Goal: Transaction & Acquisition: Purchase product/service

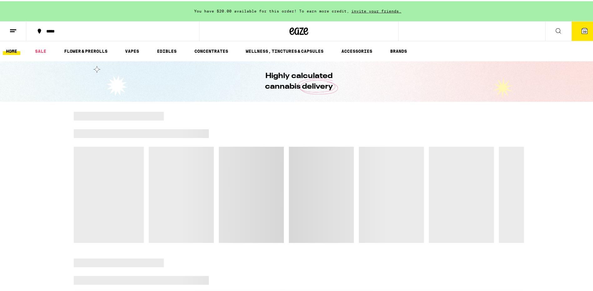
click at [583, 30] on span "39" at bounding box center [585, 30] width 4 height 4
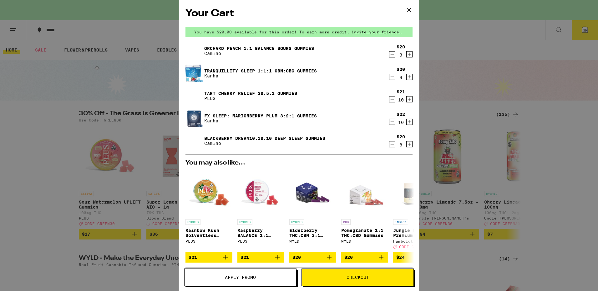
click at [407, 10] on icon at bounding box center [408, 9] width 9 height 9
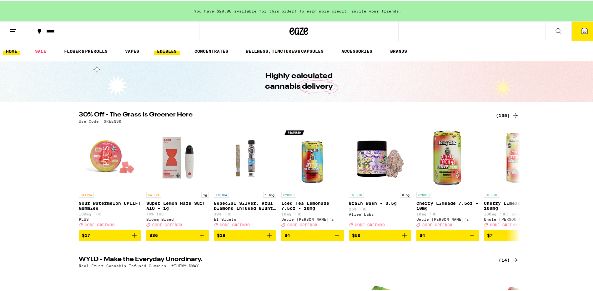
click at [170, 50] on link "EDIBLES" at bounding box center [167, 50] width 26 height 8
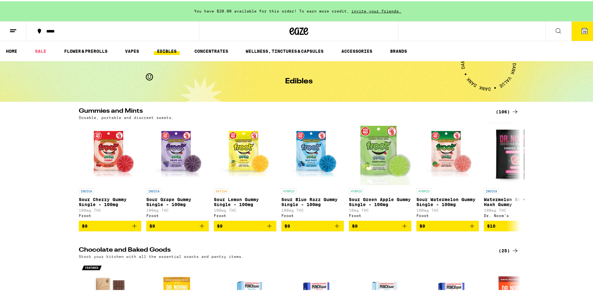
click at [502, 109] on div "(106)" at bounding box center [507, 111] width 23 height 8
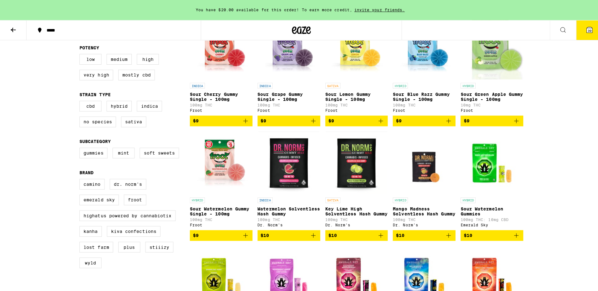
scroll to position [125, 0]
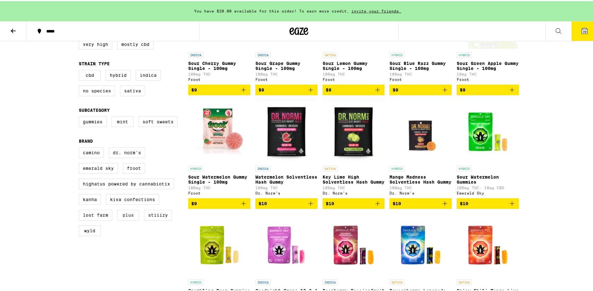
click at [129, 219] on label "PLUS" at bounding box center [128, 214] width 22 height 11
click at [80, 148] on input "PLUS" at bounding box center [80, 147] width 0 height 0
checkbox input "true"
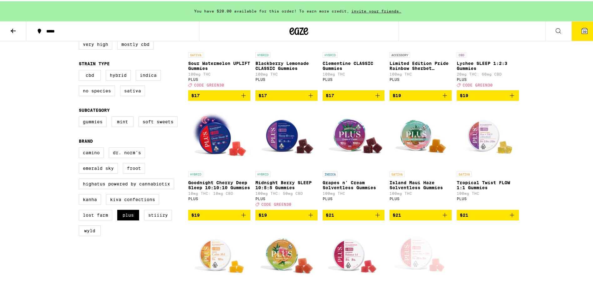
click at [211, 189] on p "Goodnight Cherry Deep Sleep 10:10:10 Gummies" at bounding box center [219, 184] width 62 height 10
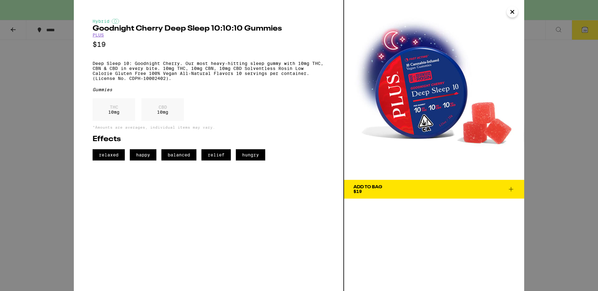
click at [510, 187] on icon at bounding box center [511, 190] width 8 height 8
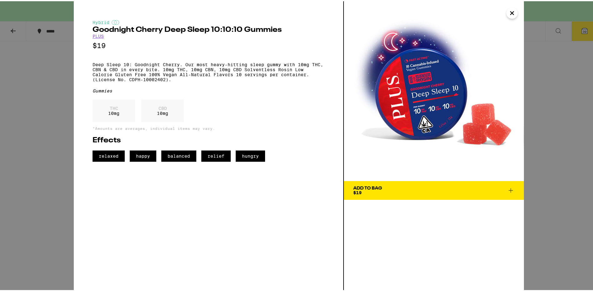
click at [510, 187] on p "Tropical Twist FLOW 1:1 Gummies" at bounding box center [488, 184] width 62 height 10
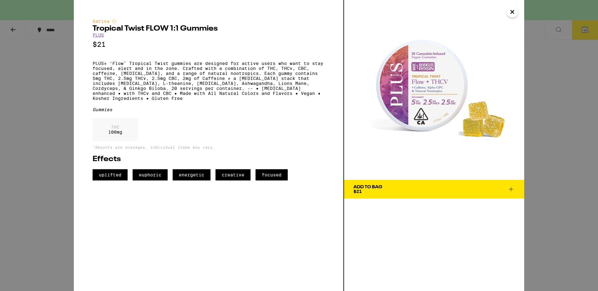
click at [510, 189] on icon at bounding box center [511, 190] width 8 height 8
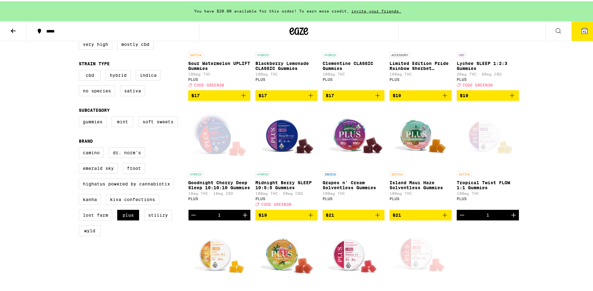
click at [510, 189] on p "Tropical Twist FLOW 1:1 Gummies" at bounding box center [488, 184] width 62 height 10
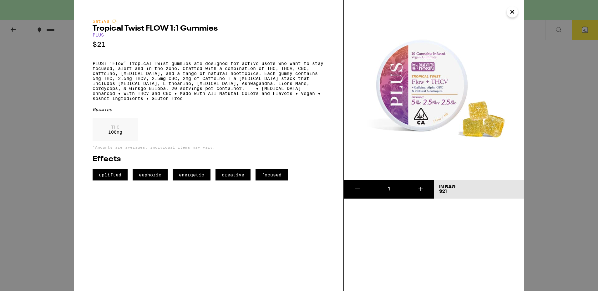
click at [509, 12] on icon "Close" at bounding box center [512, 11] width 8 height 9
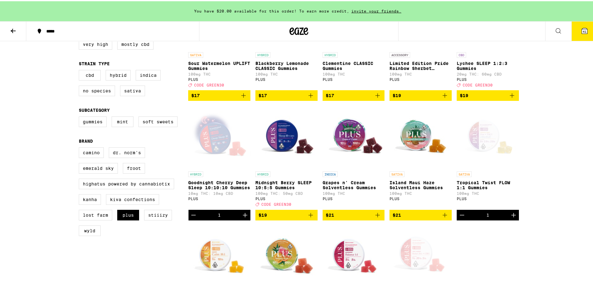
click at [582, 27] on icon at bounding box center [585, 30] width 6 height 6
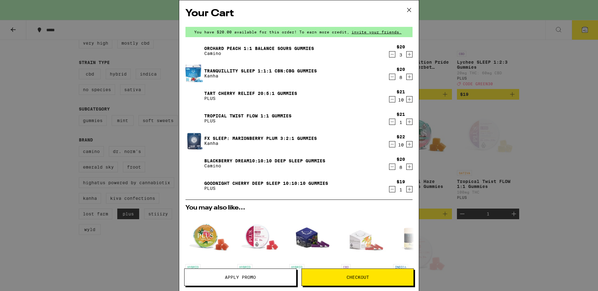
click at [389, 121] on icon "Decrement" at bounding box center [392, 122] width 6 height 8
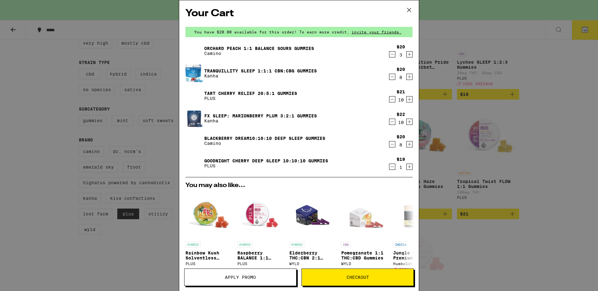
click at [406, 166] on icon "Increment" at bounding box center [409, 167] width 6 height 8
click at [406, 169] on icon "Increment" at bounding box center [409, 167] width 6 height 8
click at [408, 169] on icon "Increment" at bounding box center [409, 166] width 3 height 3
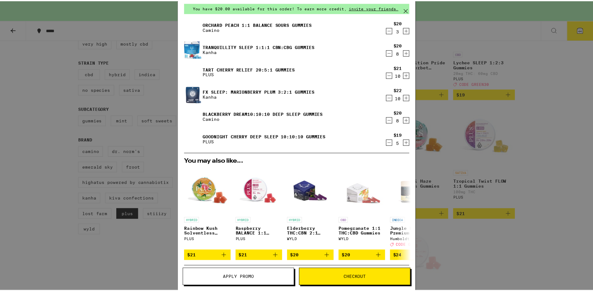
scroll to position [118, 0]
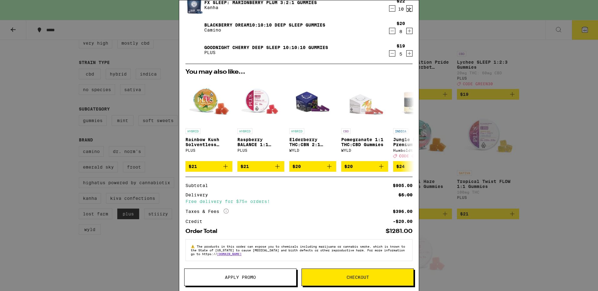
click at [242, 276] on span "Apply Promo" at bounding box center [240, 277] width 31 height 4
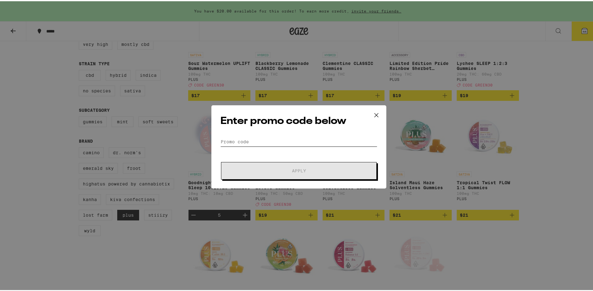
click at [239, 138] on input "Promo Code" at bounding box center [298, 140] width 157 height 9
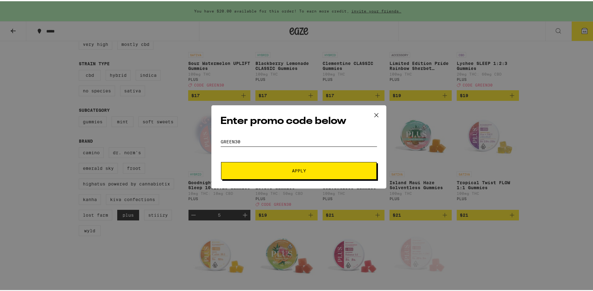
type input "GREEN30"
click at [303, 170] on span "Apply" at bounding box center [299, 170] width 14 height 4
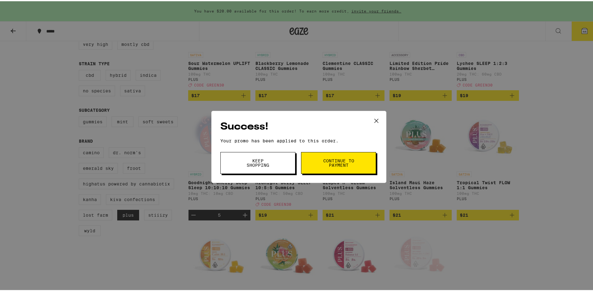
click at [271, 162] on span "Keep Shopping" at bounding box center [258, 162] width 32 height 9
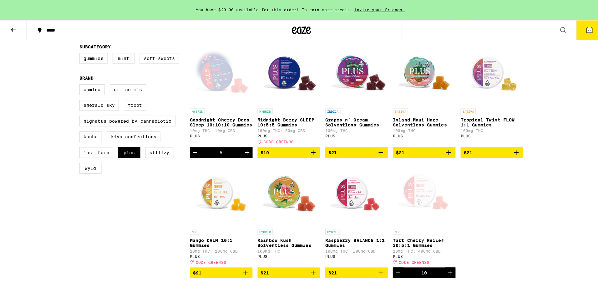
scroll to position [125, 0]
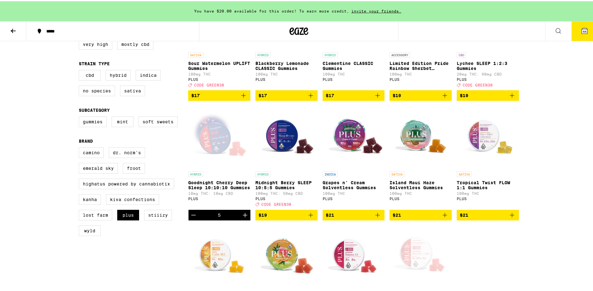
click at [572, 29] on button "44" at bounding box center [584, 29] width 26 height 19
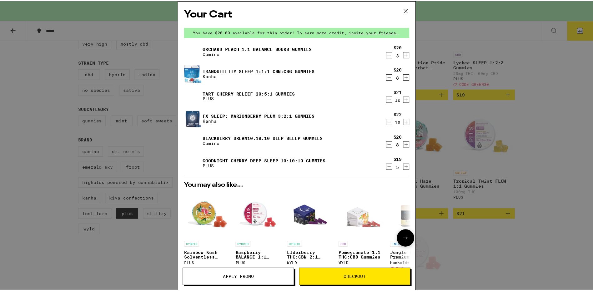
scroll to position [63, 0]
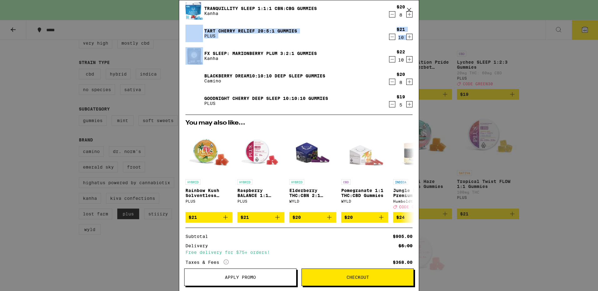
click at [149, 42] on div "Your Cart You have $20.00 available for this order! To earn more credit, invite…" at bounding box center [299, 145] width 598 height 291
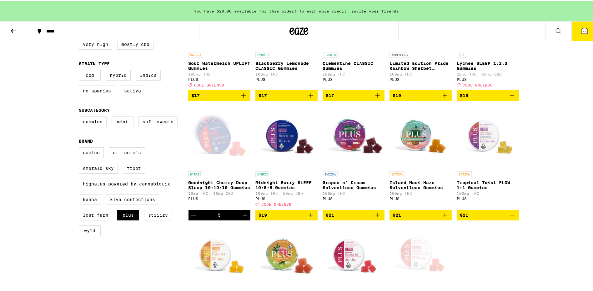
drag, startPoint x: 149, startPoint y: 42, endPoint x: 121, endPoint y: 26, distance: 32.5
click at [121, 26] on button "*****" at bounding box center [112, 30] width 173 height 19
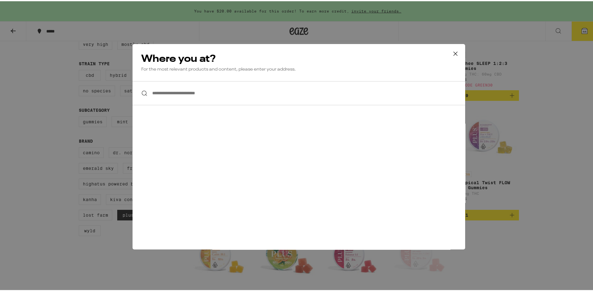
click at [453, 52] on icon at bounding box center [455, 52] width 9 height 9
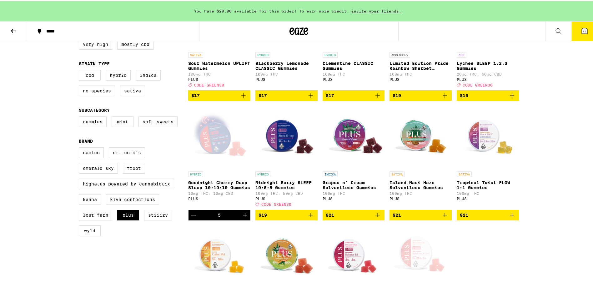
click at [12, 29] on icon at bounding box center [13, 30] width 5 height 4
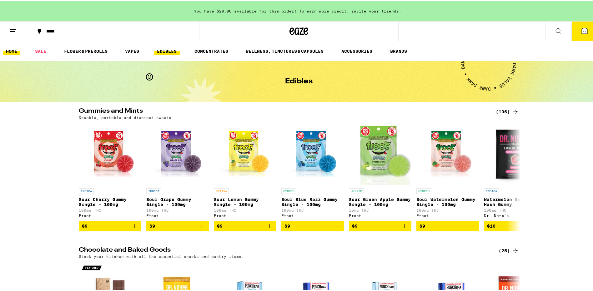
click at [13, 48] on link "HOME" at bounding box center [12, 50] width 18 height 8
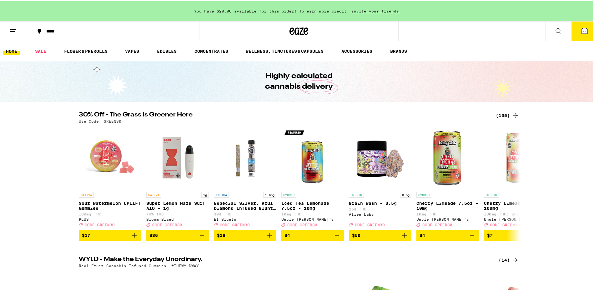
click at [583, 30] on icon at bounding box center [585, 30] width 6 height 6
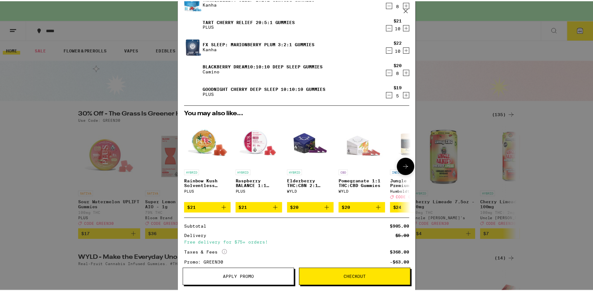
scroll to position [128, 0]
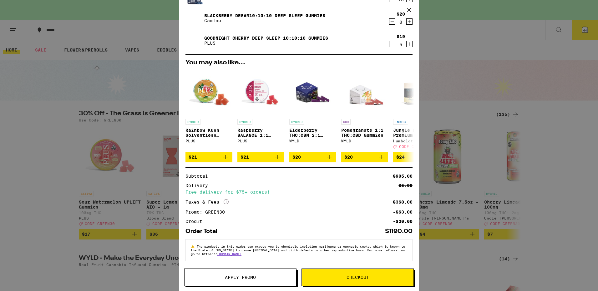
click at [408, 10] on icon at bounding box center [408, 9] width 9 height 9
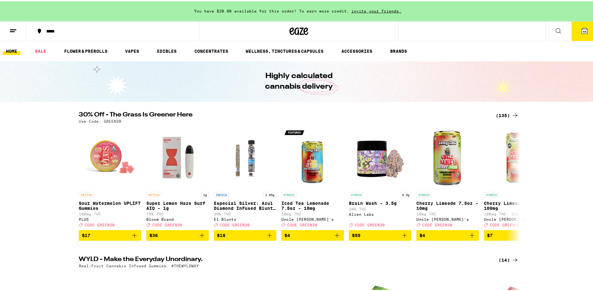
click at [583, 30] on icon at bounding box center [585, 30] width 8 height 8
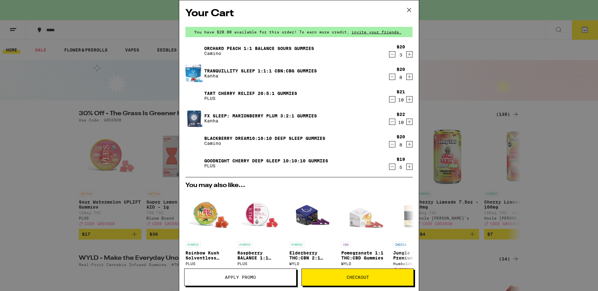
click at [407, 8] on icon at bounding box center [409, 10] width 4 height 4
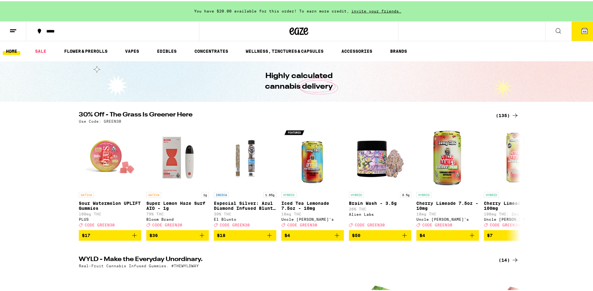
click at [9, 50] on link "HOME" at bounding box center [12, 50] width 18 height 8
click at [10, 28] on icon at bounding box center [13, 30] width 8 height 8
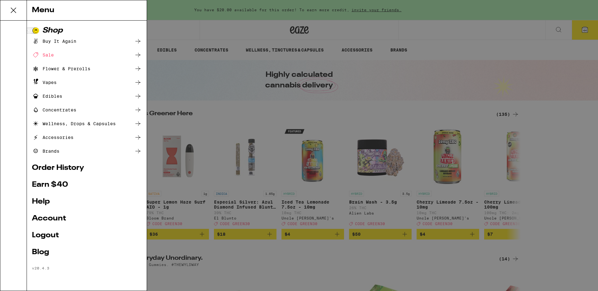
click at [55, 168] on link "Order History" at bounding box center [87, 168] width 110 height 8
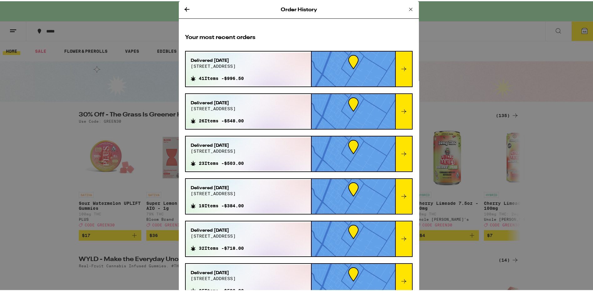
click at [400, 67] on icon at bounding box center [404, 68] width 8 height 8
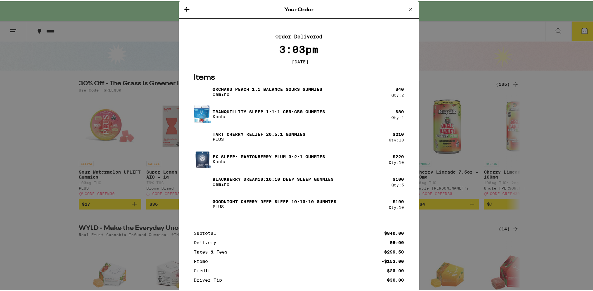
click at [409, 8] on icon at bounding box center [410, 8] width 3 height 3
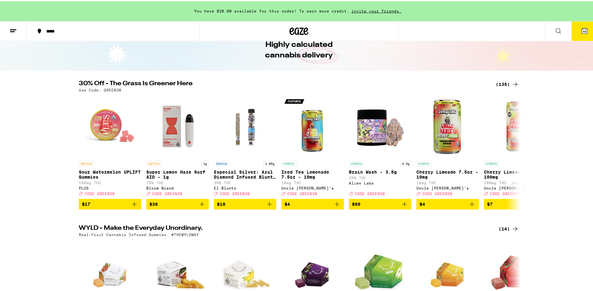
click at [12, 29] on icon at bounding box center [13, 30] width 8 height 8
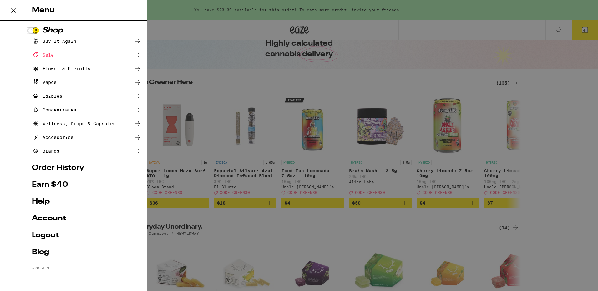
click at [38, 203] on link "Help" at bounding box center [87, 202] width 110 height 8
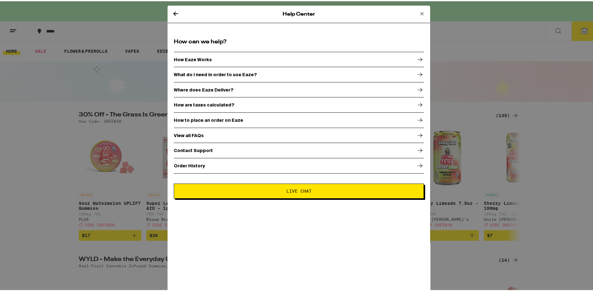
click at [190, 135] on p "View all FAQs" at bounding box center [189, 134] width 30 height 5
click at [172, 13] on icon at bounding box center [176, 13] width 8 height 8
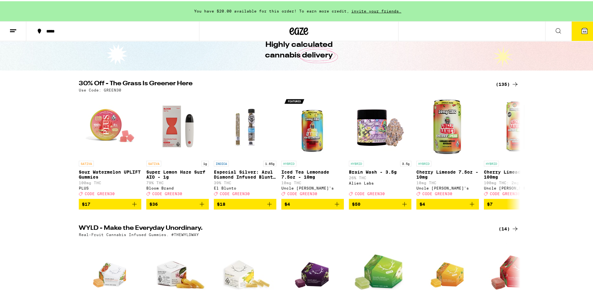
click at [581, 27] on icon at bounding box center [585, 30] width 8 height 8
